Goal: Task Accomplishment & Management: Use online tool/utility

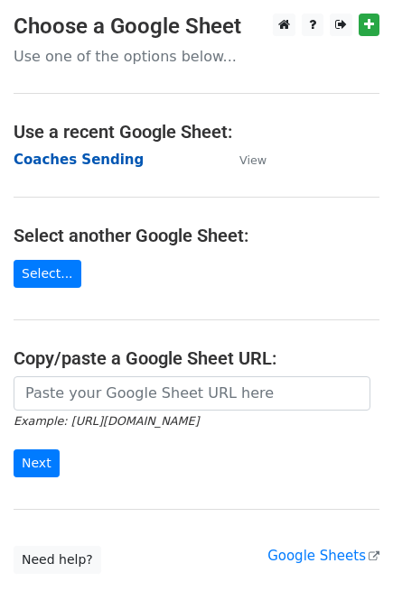
click at [79, 167] on strong "Coaches Sending" at bounding box center [79, 160] width 130 height 16
click at [79, 162] on strong "Coaches Sending" at bounding box center [79, 160] width 130 height 16
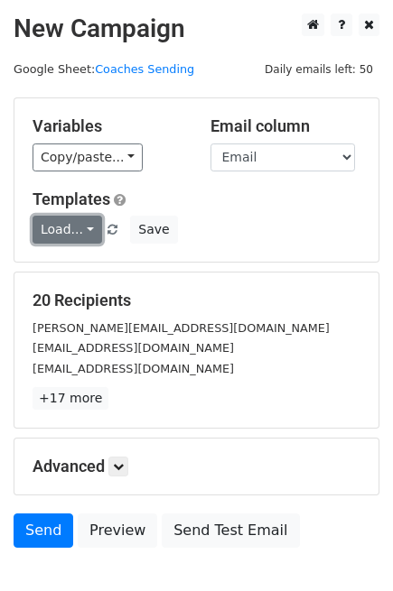
click at [79, 223] on link "Load..." at bounding box center [68, 230] width 70 height 28
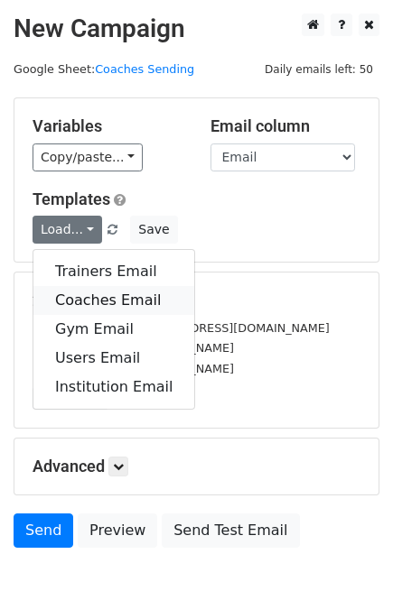
click at [111, 296] on link "Coaches Email" at bounding box center [113, 300] width 161 height 29
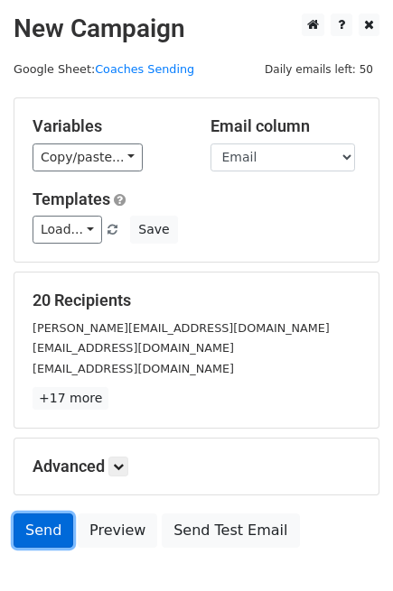
click at [33, 526] on link "Send" at bounding box center [44, 531] width 60 height 34
